Goal: Information Seeking & Learning: Find specific fact

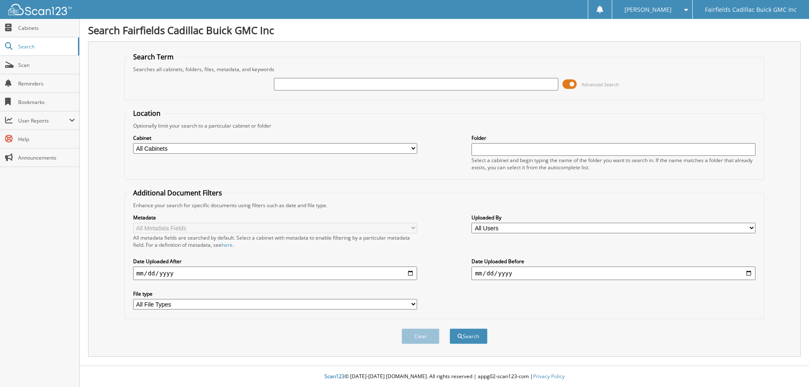
click at [319, 80] on input "text" at bounding box center [416, 84] width 284 height 13
type input "C2567"
click at [566, 86] on span at bounding box center [570, 84] width 14 height 13
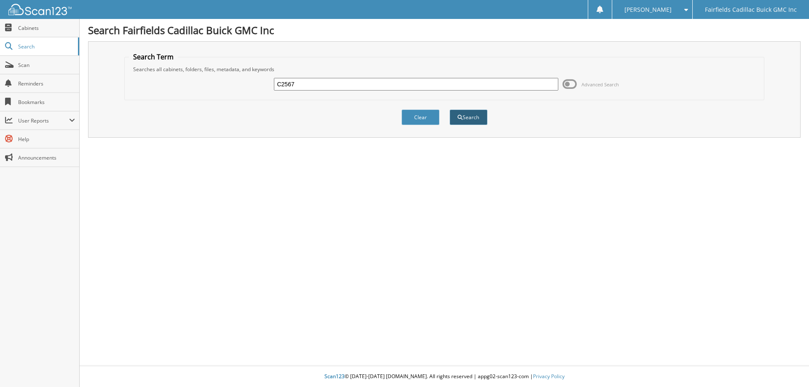
click at [464, 116] on button "Search" at bounding box center [469, 118] width 38 height 16
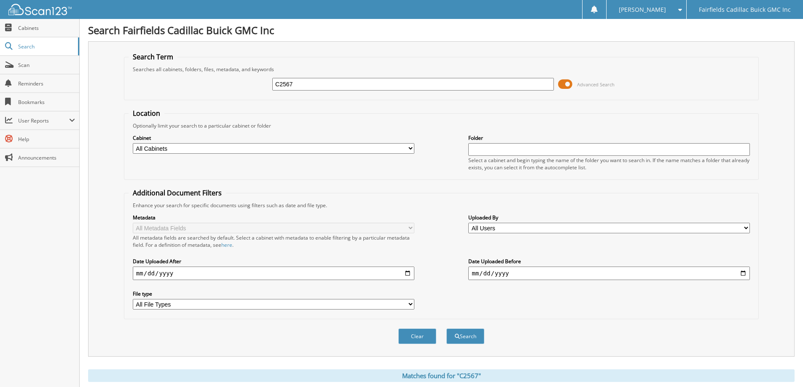
click at [567, 84] on span at bounding box center [565, 84] width 14 height 13
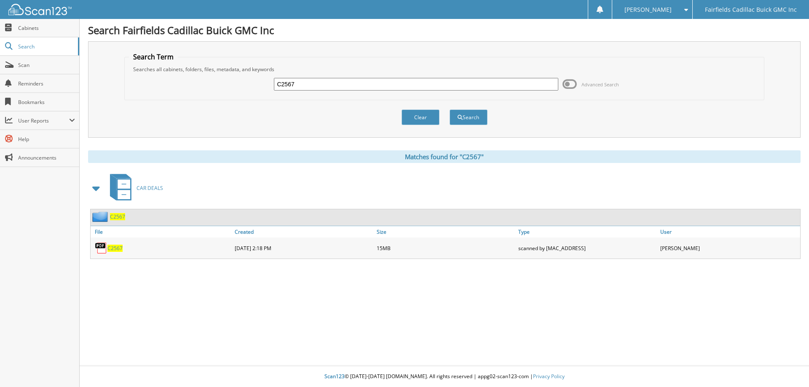
click at [119, 247] on span "C2567" at bounding box center [114, 248] width 15 height 7
drag, startPoint x: 331, startPoint y: 83, endPoint x: 281, endPoint y: 82, distance: 49.3
click at [266, 83] on div "C2567 Advanced Search" at bounding box center [444, 84] width 631 height 23
paste input "K2675"
type input "K2675"
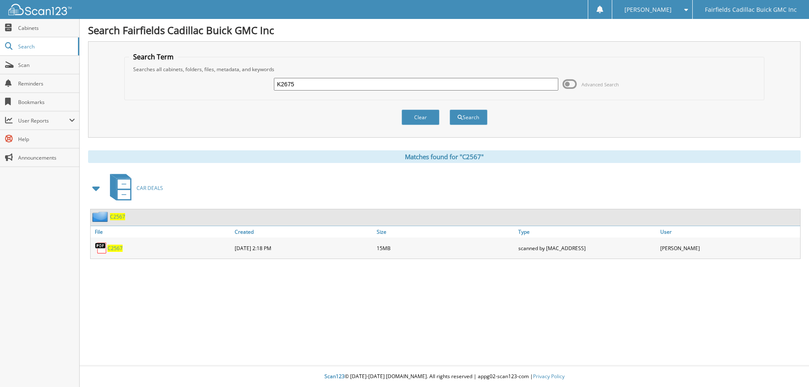
click at [450, 110] on button "Search" at bounding box center [469, 118] width 38 height 16
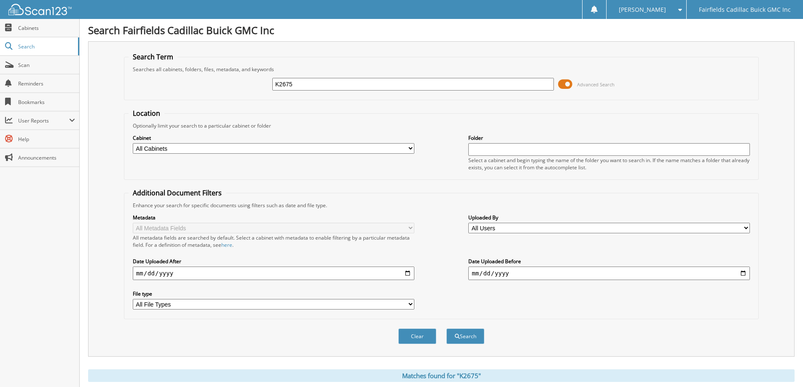
click at [561, 85] on span at bounding box center [565, 84] width 14 height 13
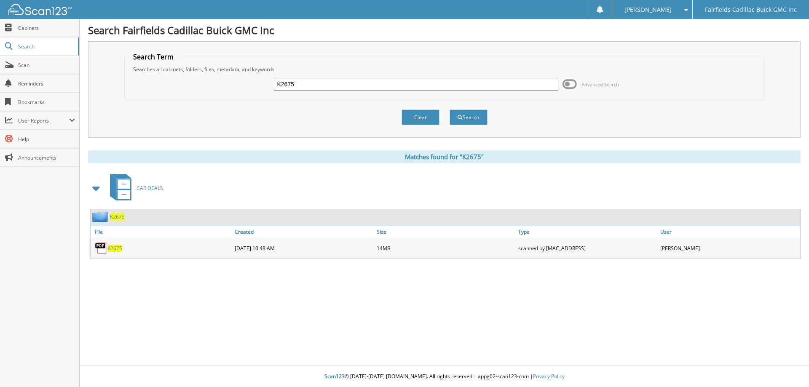
click at [110, 249] on span "K2675" at bounding box center [114, 248] width 15 height 7
drag, startPoint x: 299, startPoint y: 86, endPoint x: 257, endPoint y: 82, distance: 42.7
click at [240, 79] on div "K2675 Advanced Search" at bounding box center [444, 84] width 631 height 23
paste input "G25423"
type input "G25423"
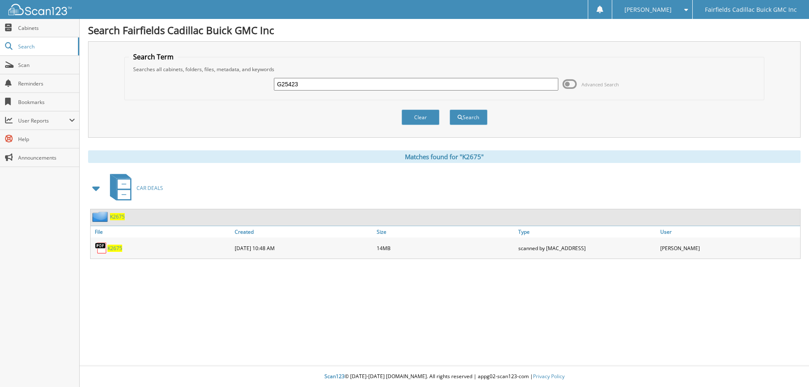
click at [565, 85] on span at bounding box center [570, 84] width 14 height 13
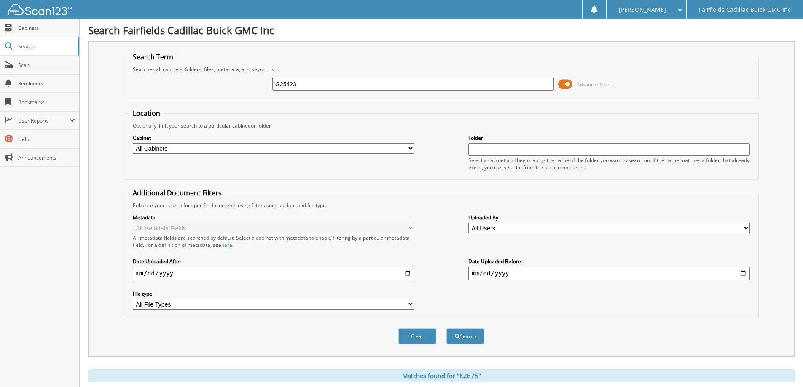
click at [559, 86] on span at bounding box center [565, 84] width 14 height 13
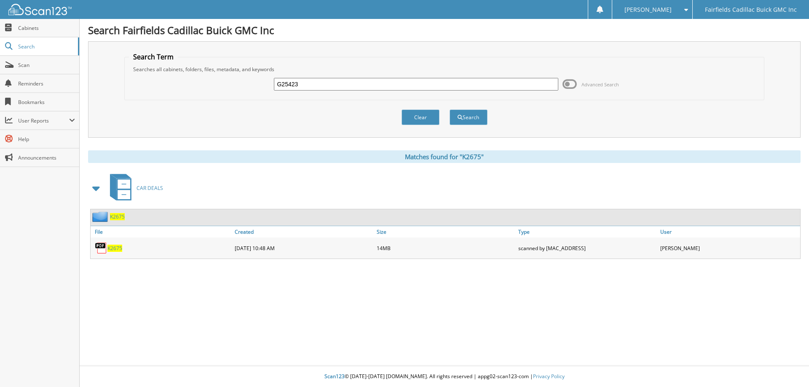
click at [688, 10] on span at bounding box center [684, 10] width 8 height 6
click at [781, 57] on div "Search Term Searches all cabinets, folders, files, metadata, and keywords G2542…" at bounding box center [444, 89] width 713 height 97
click at [467, 119] on button "Search" at bounding box center [469, 118] width 38 height 16
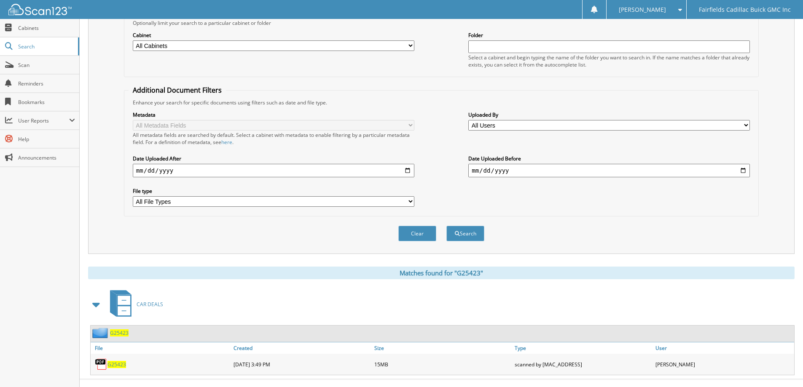
scroll to position [117, 0]
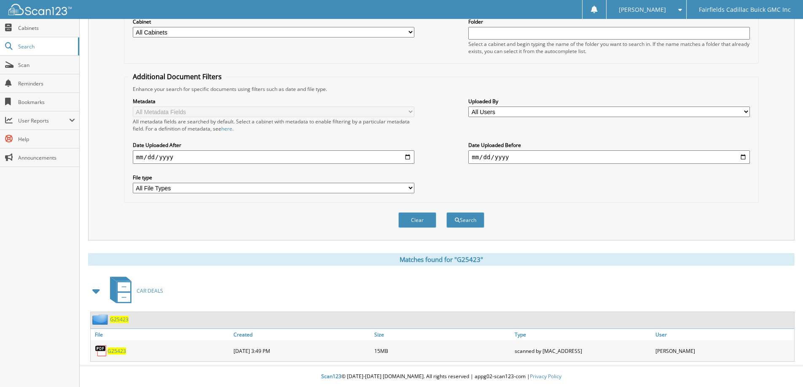
click at [118, 353] on span "G25423" at bounding box center [116, 351] width 19 height 7
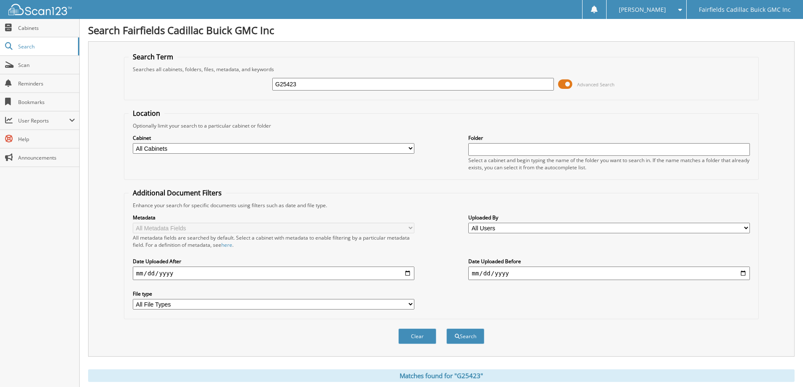
drag, startPoint x: 323, startPoint y: 86, endPoint x: 211, endPoint y: 83, distance: 111.8
click at [211, 83] on div "G25423 Advanced Search" at bounding box center [442, 84] width 626 height 23
paste input "152A"
type input "G25152A"
click at [446, 329] on button "Search" at bounding box center [465, 337] width 38 height 16
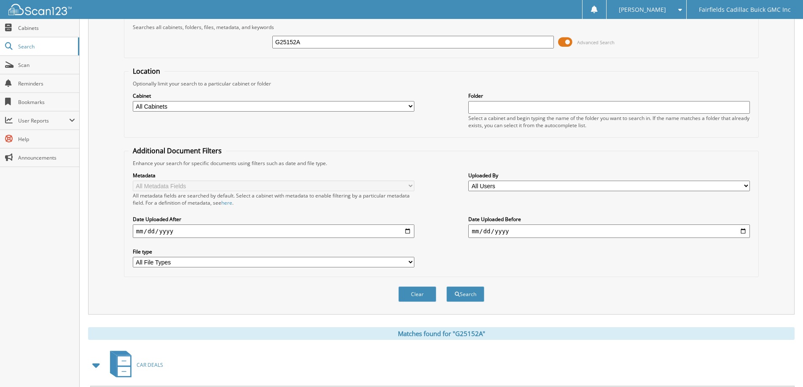
scroll to position [138, 0]
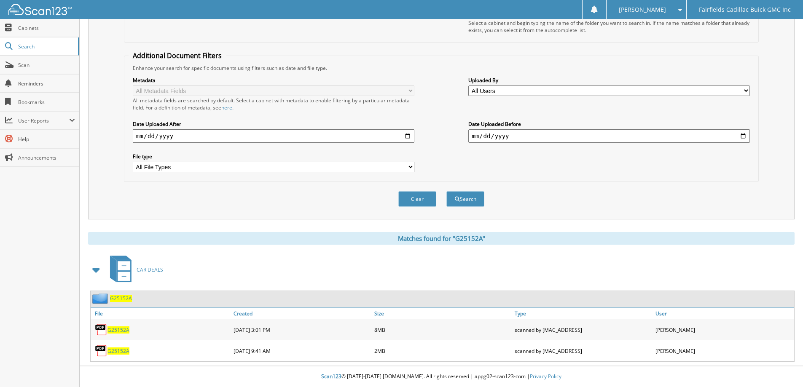
click at [128, 352] on span "G25152A" at bounding box center [118, 351] width 22 height 7
click at [114, 330] on span "G25152A" at bounding box center [118, 330] width 22 height 7
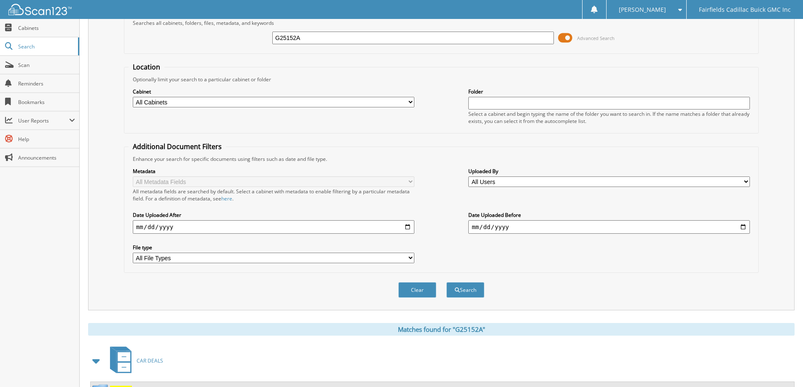
scroll to position [0, 0]
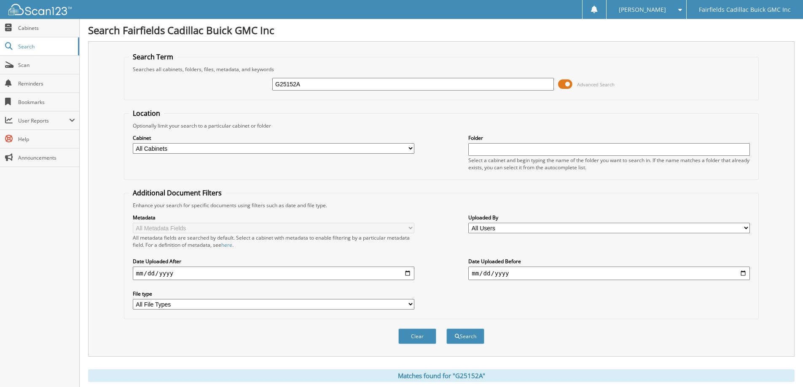
drag, startPoint x: 337, startPoint y: 80, endPoint x: 210, endPoint y: 78, distance: 126.9
click at [210, 78] on div "G25152A Advanced Search" at bounding box center [442, 84] width 626 height 23
paste input "396"
type input "G25396A"
click at [446, 329] on button "Search" at bounding box center [465, 337] width 38 height 16
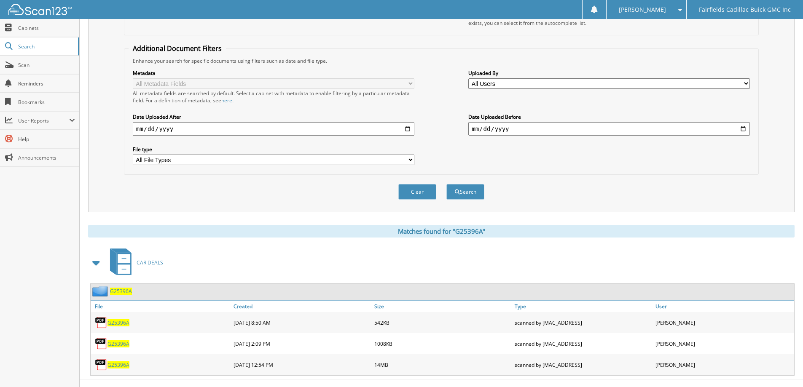
scroll to position [159, 0]
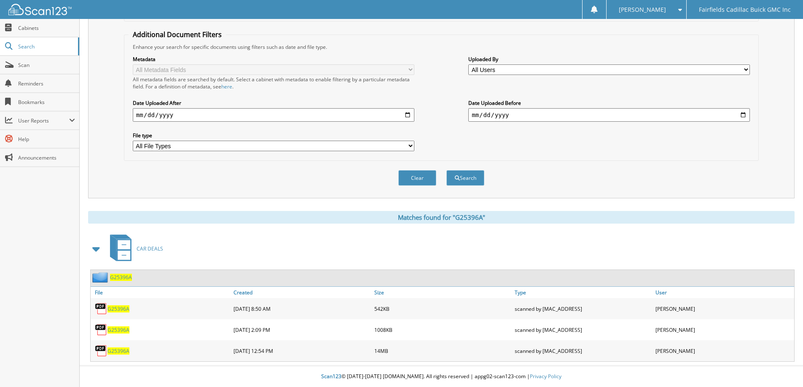
click at [118, 349] on span "G25396A" at bounding box center [118, 351] width 22 height 7
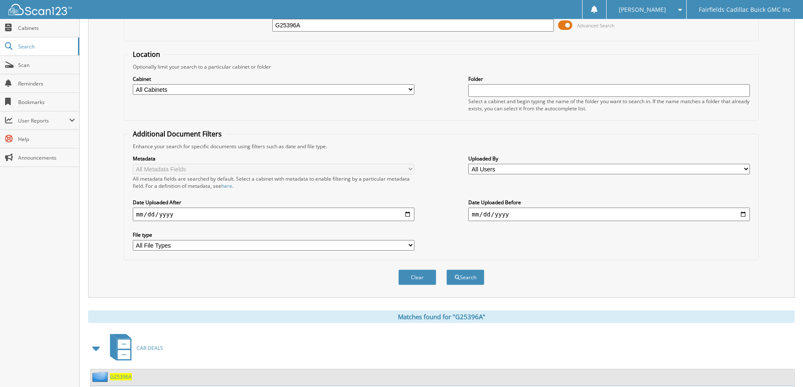
scroll to position [0, 0]
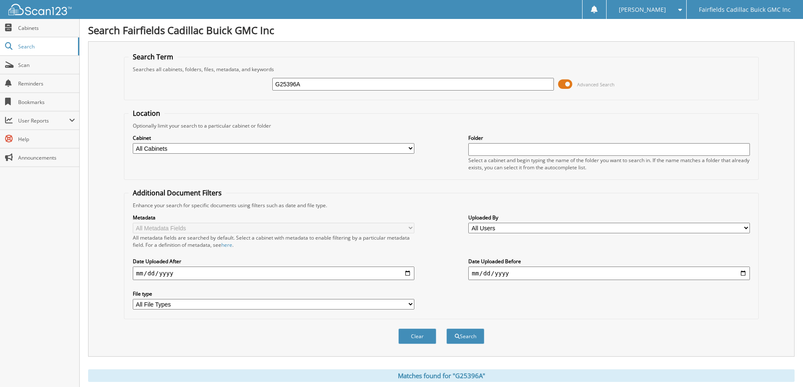
drag, startPoint x: 331, startPoint y: 86, endPoint x: 291, endPoint y: 79, distance: 40.6
click at [234, 78] on div "G25396A Advanced Search" at bounding box center [442, 84] width 626 height 23
paste input "32B"
type input "G25332B"
click at [446, 329] on button "Search" at bounding box center [465, 337] width 38 height 16
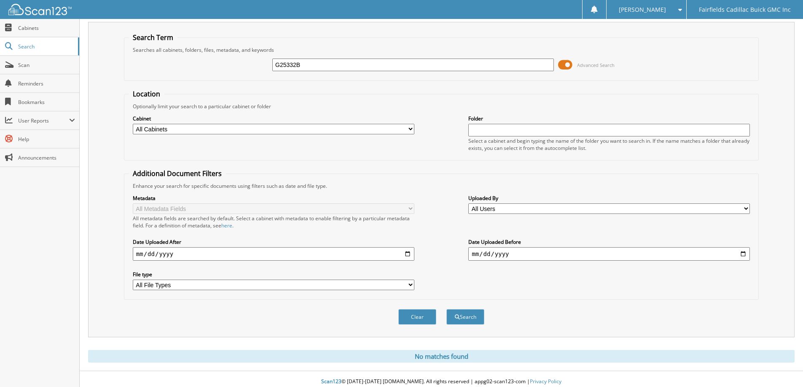
scroll to position [25, 0]
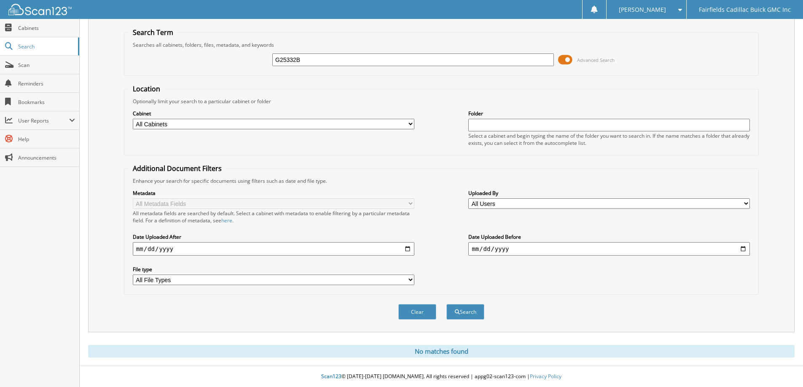
click at [558, 61] on div "G25332B Advanced Search" at bounding box center [442, 59] width 626 height 23
click at [561, 60] on span at bounding box center [565, 60] width 14 height 13
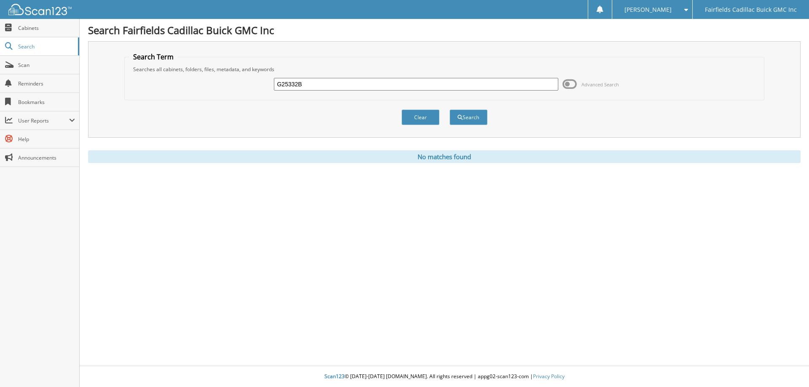
drag, startPoint x: 317, startPoint y: 81, endPoint x: 243, endPoint y: 89, distance: 74.3
click at [170, 80] on div "G25332B Advanced Search" at bounding box center [444, 84] width 631 height 23
paste input "K25267A"
type input "K25267A"
click at [450, 110] on button "Search" at bounding box center [469, 118] width 38 height 16
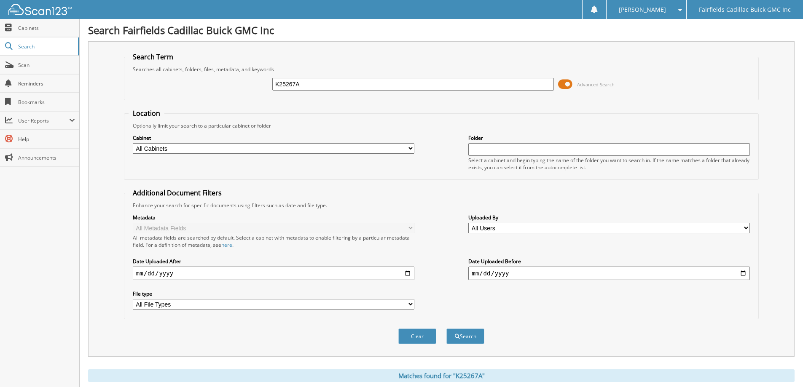
click at [564, 83] on span at bounding box center [565, 84] width 14 height 13
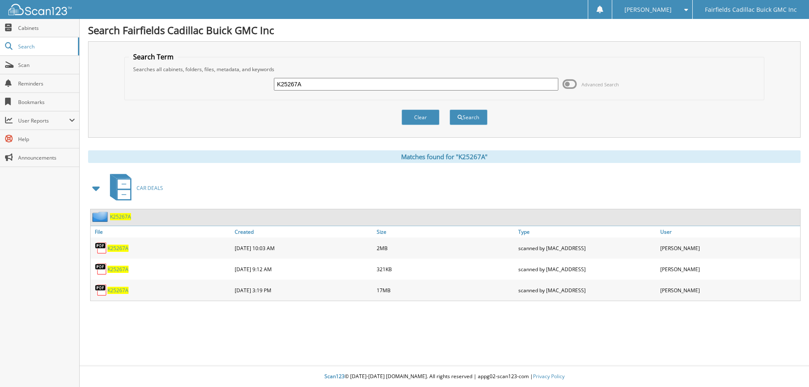
click at [116, 290] on span "K25267A" at bounding box center [117, 290] width 21 height 7
click at [117, 268] on span "K25267A" at bounding box center [117, 269] width 21 height 7
drag, startPoint x: 314, startPoint y: 84, endPoint x: 218, endPoint y: 85, distance: 95.7
click at [186, 81] on div "K25267A Advanced Search" at bounding box center [444, 84] width 631 height 23
paste input "643"
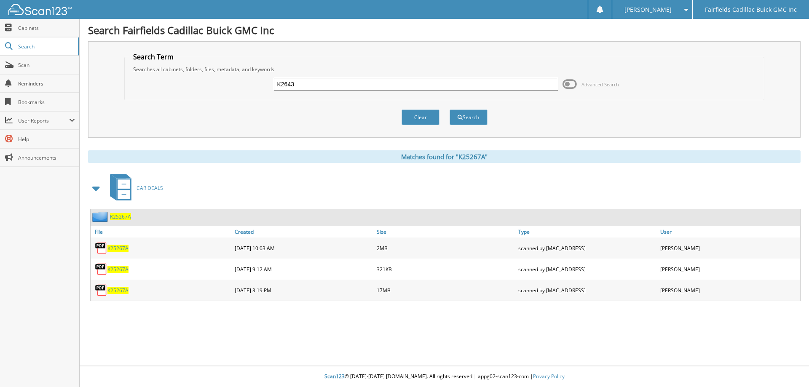
type input "K2643"
click at [450, 110] on button "Search" at bounding box center [469, 118] width 38 height 16
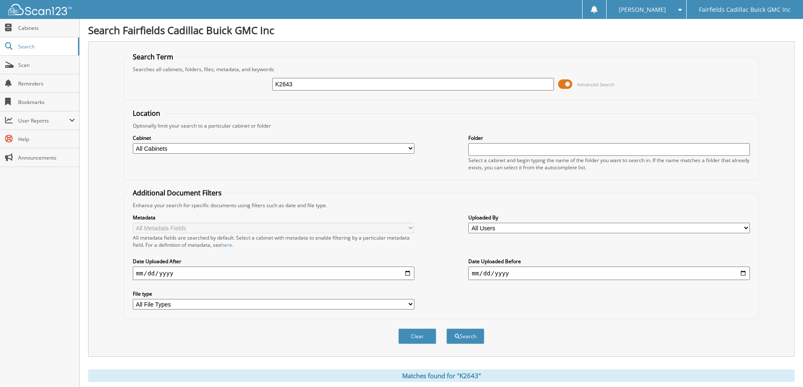
click at [561, 85] on span at bounding box center [565, 84] width 14 height 13
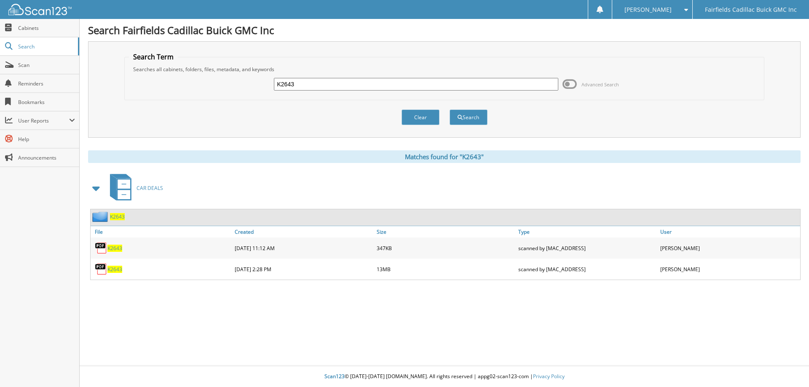
click at [113, 250] on span "K2643" at bounding box center [114, 248] width 15 height 7
click at [112, 270] on span "K2643" at bounding box center [114, 269] width 15 height 7
drag, startPoint x: 300, startPoint y: 84, endPoint x: 264, endPoint y: 84, distance: 35.8
click at [264, 84] on div "K2643 Advanced Search" at bounding box center [444, 84] width 631 height 23
paste input "G25285A"
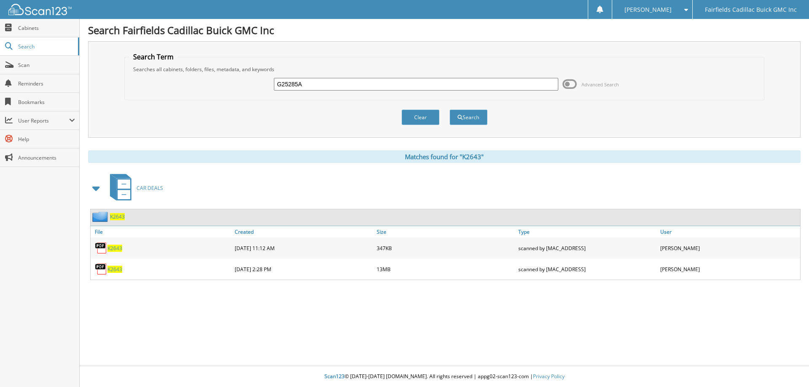
type input "G25285A"
click at [450, 110] on button "Search" at bounding box center [469, 118] width 38 height 16
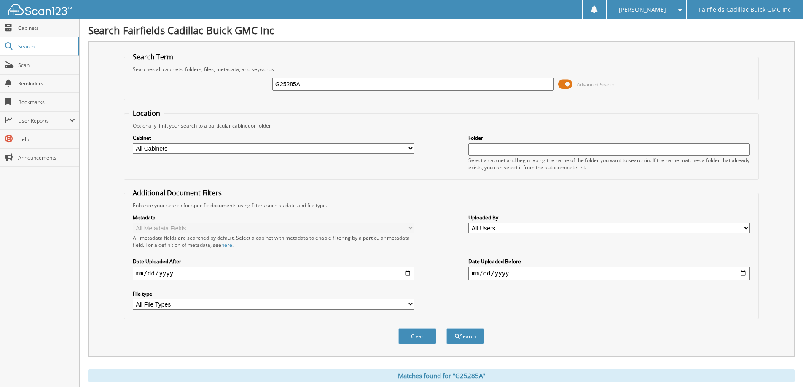
drag, startPoint x: 333, startPoint y: 83, endPoint x: 163, endPoint y: 89, distance: 170.0
click at [163, 89] on div "G25285A Advanced Search" at bounding box center [442, 84] width 626 height 23
click at [446, 329] on button "Search" at bounding box center [465, 337] width 38 height 16
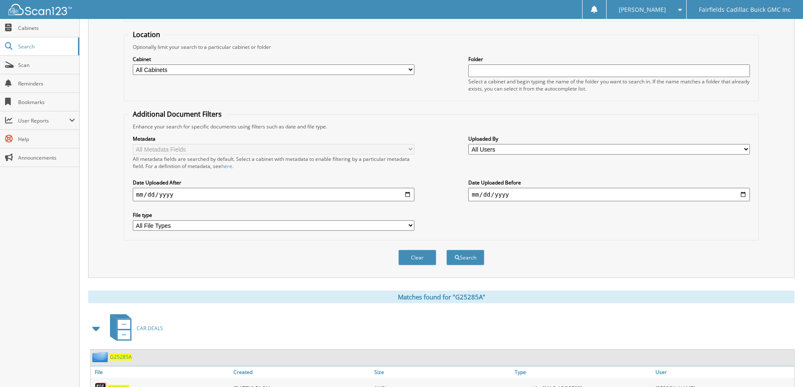
scroll to position [159, 0]
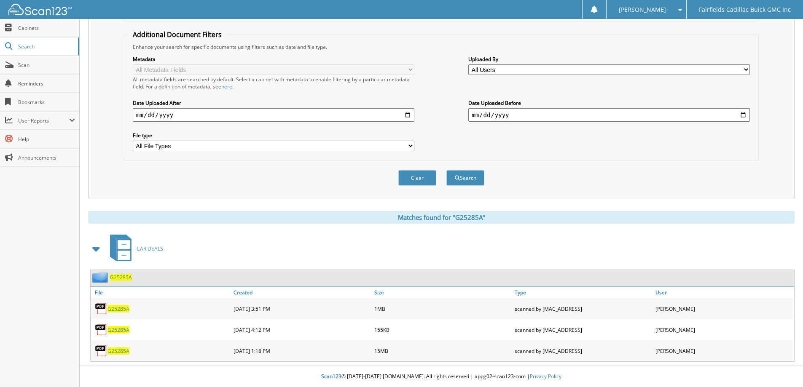
click at [121, 351] on span "G25285A" at bounding box center [118, 351] width 22 height 7
